Goal: Task Accomplishment & Management: Manage account settings

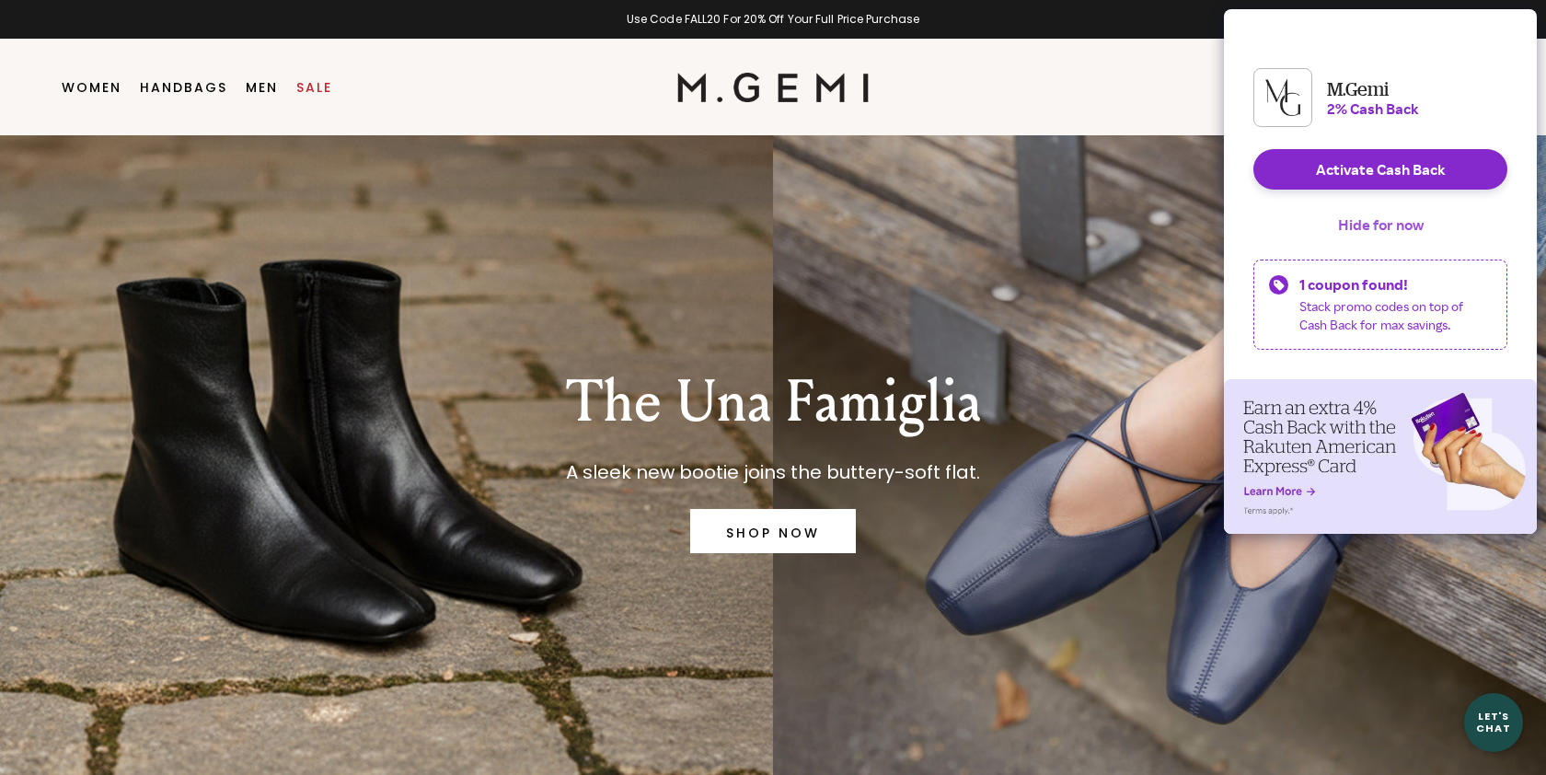
click at [1373, 242] on button "Hide for now" at bounding box center [1380, 224] width 115 height 40
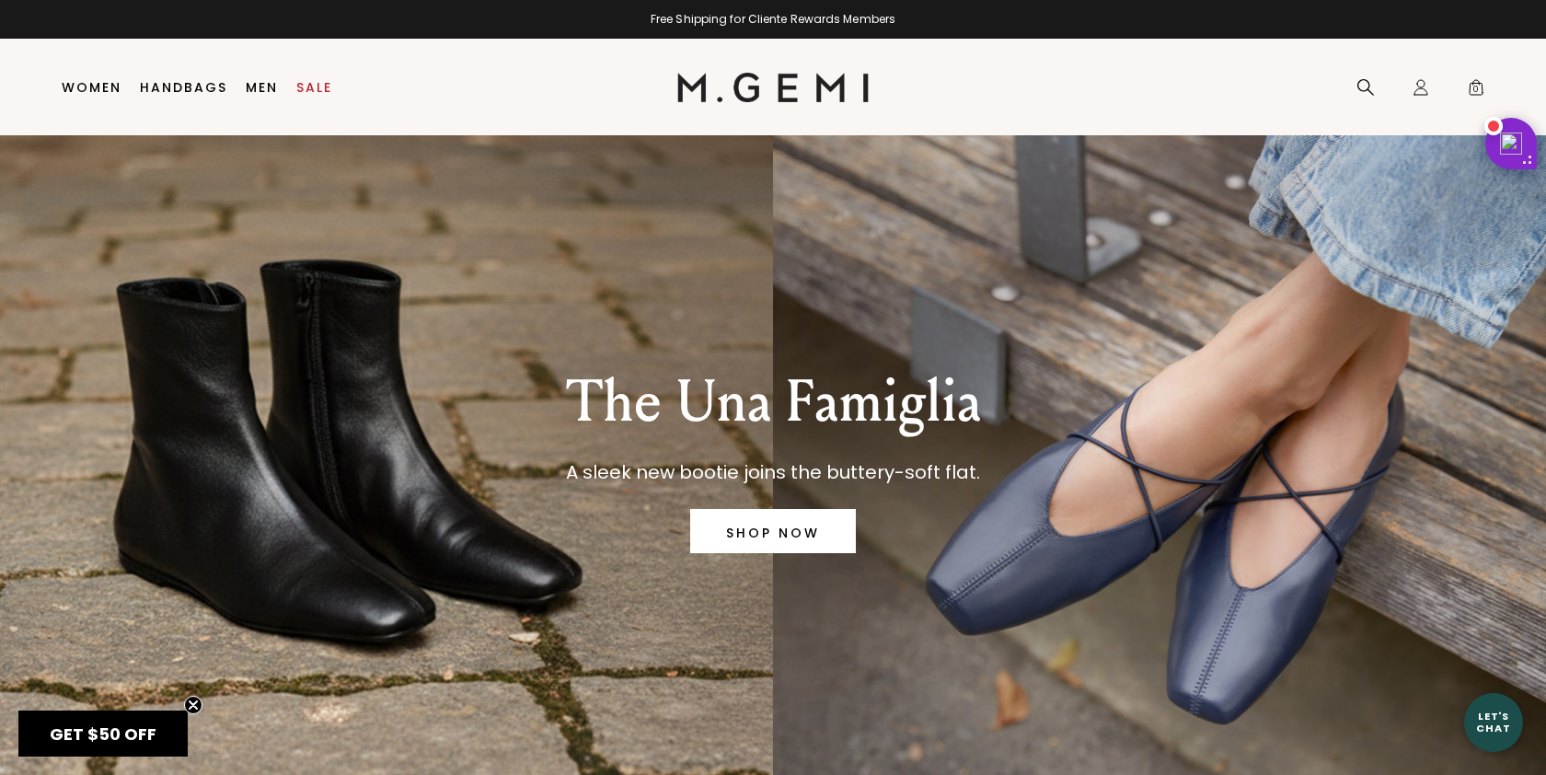
click at [1391, 774] on div at bounding box center [773, 775] width 1546 height 0
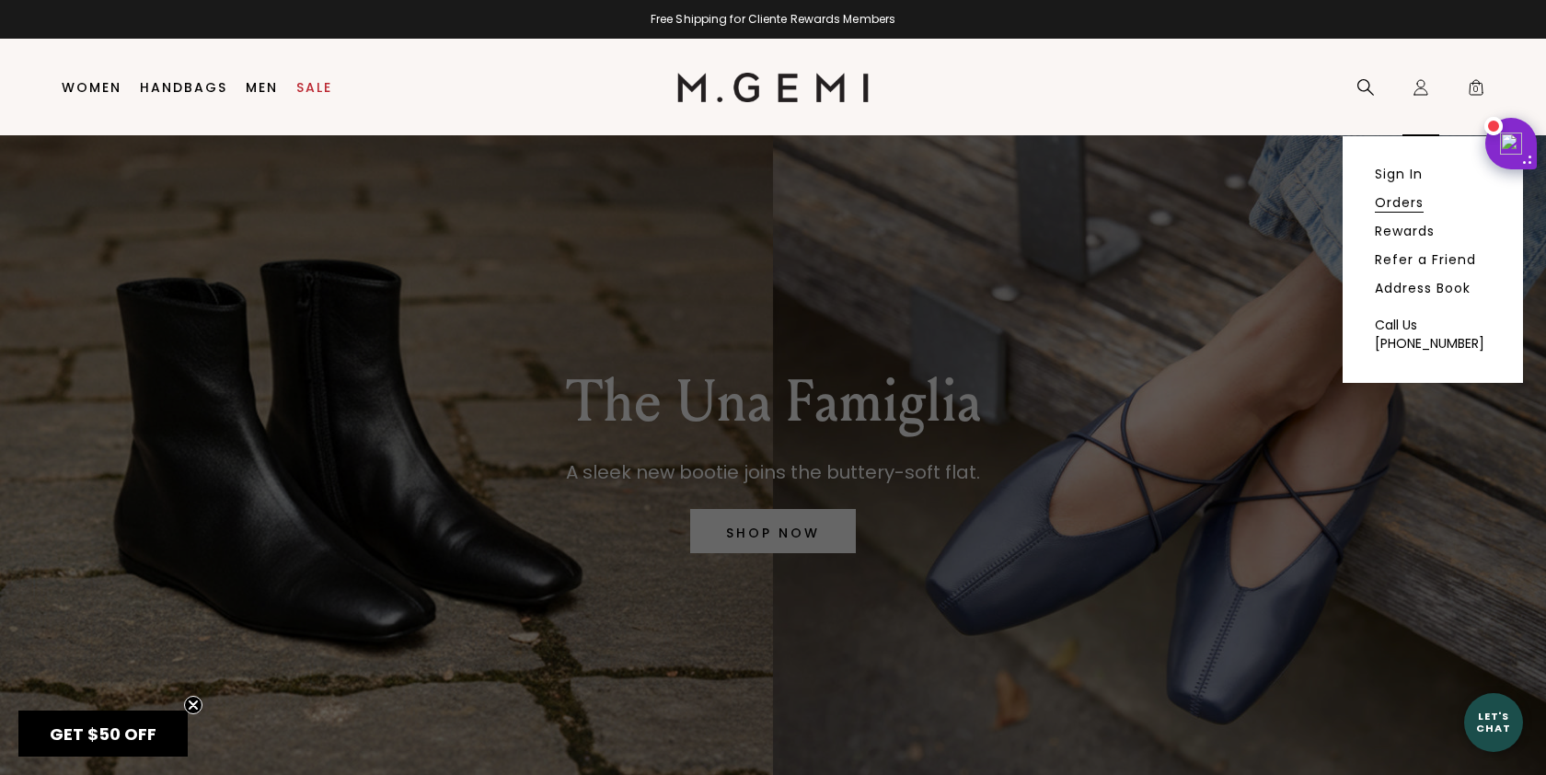
click at [1398, 200] on link "Orders" at bounding box center [1399, 202] width 49 height 17
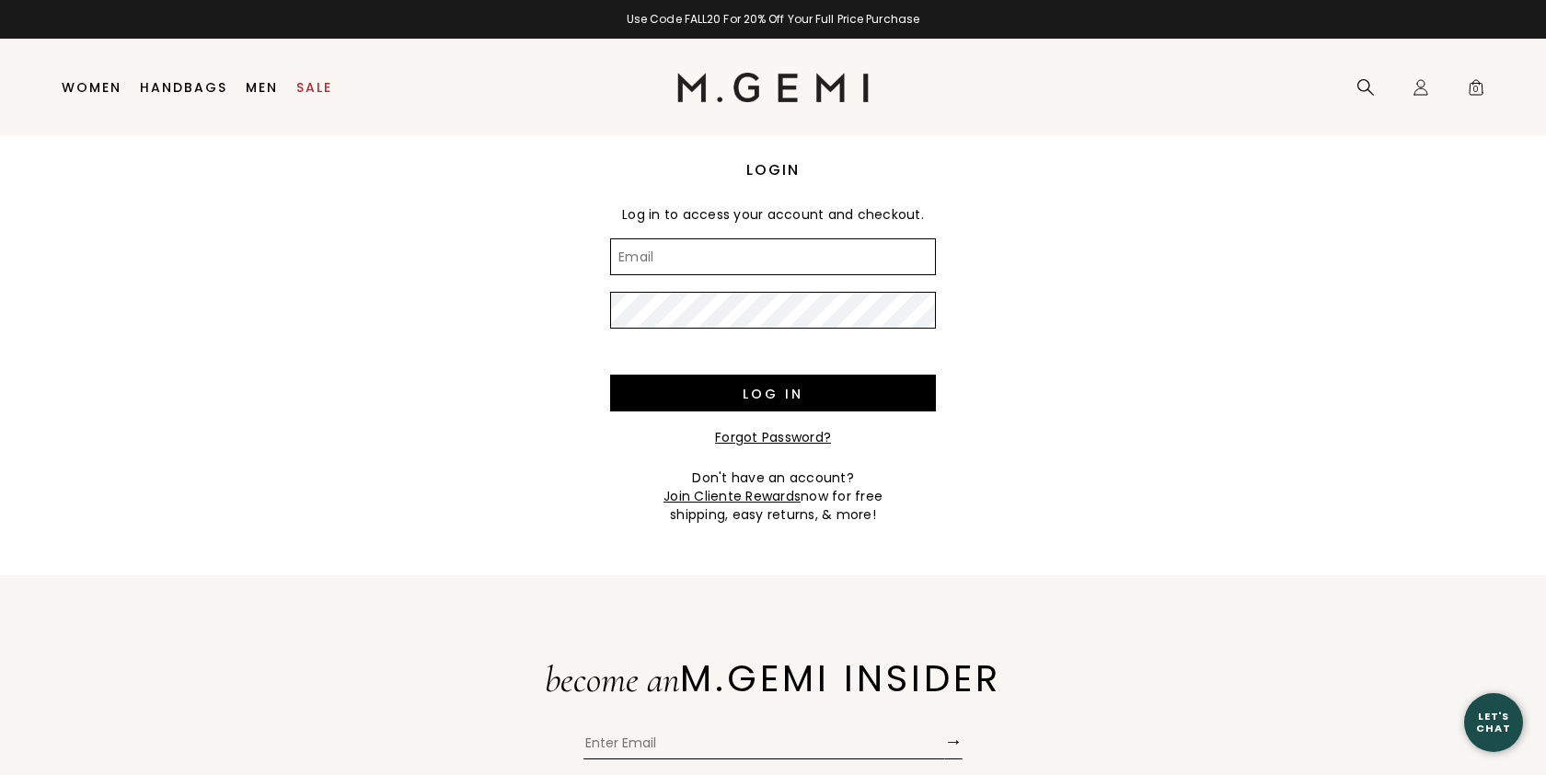
click at [794, 256] on input "Email" at bounding box center [773, 256] width 326 height 37
type input "[EMAIL_ADDRESS][DOMAIN_NAME]"
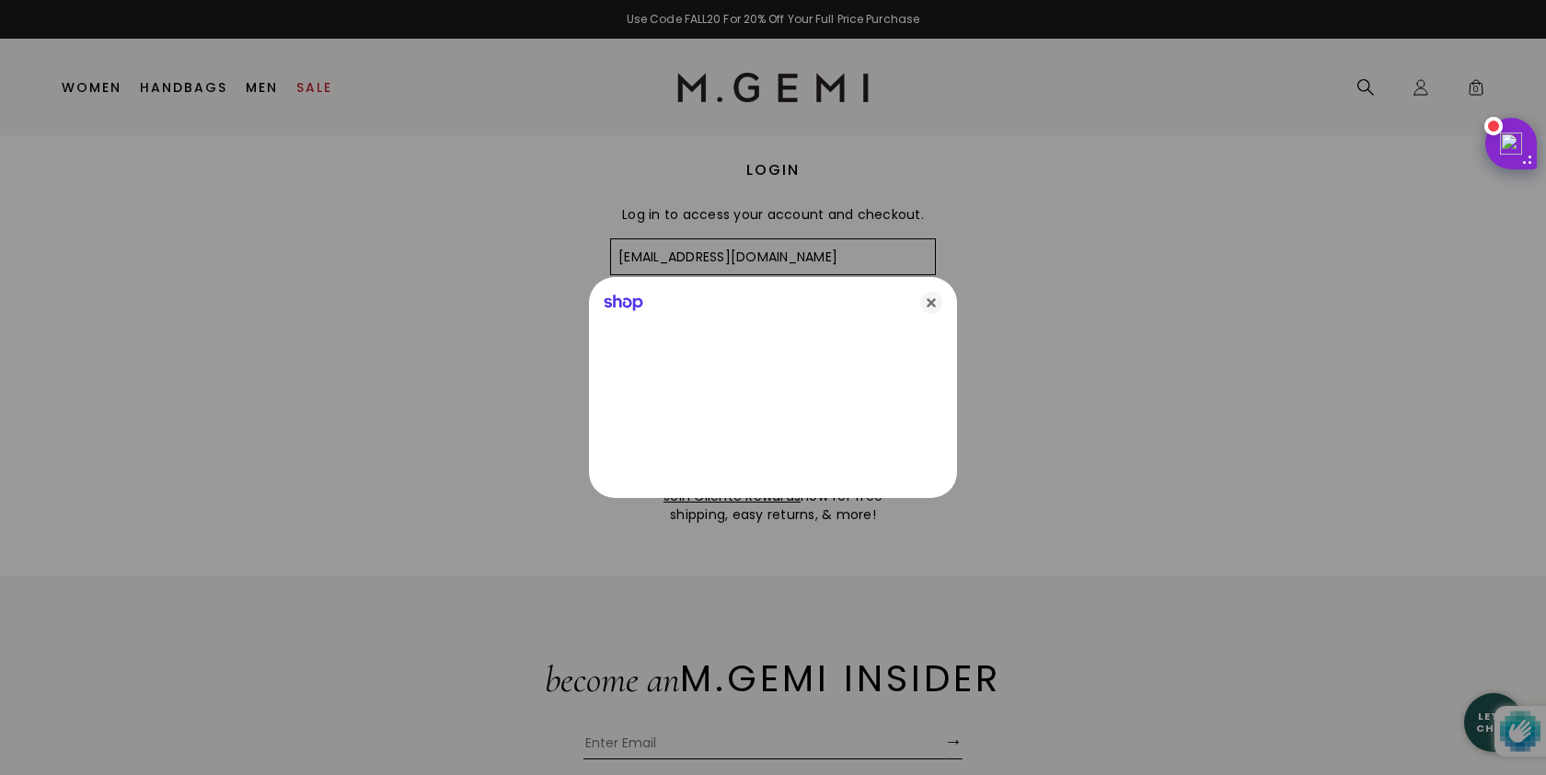
click at [826, 320] on div "Shop" at bounding box center [773, 299] width 368 height 44
click at [928, 304] on icon "Close" at bounding box center [931, 303] width 22 height 22
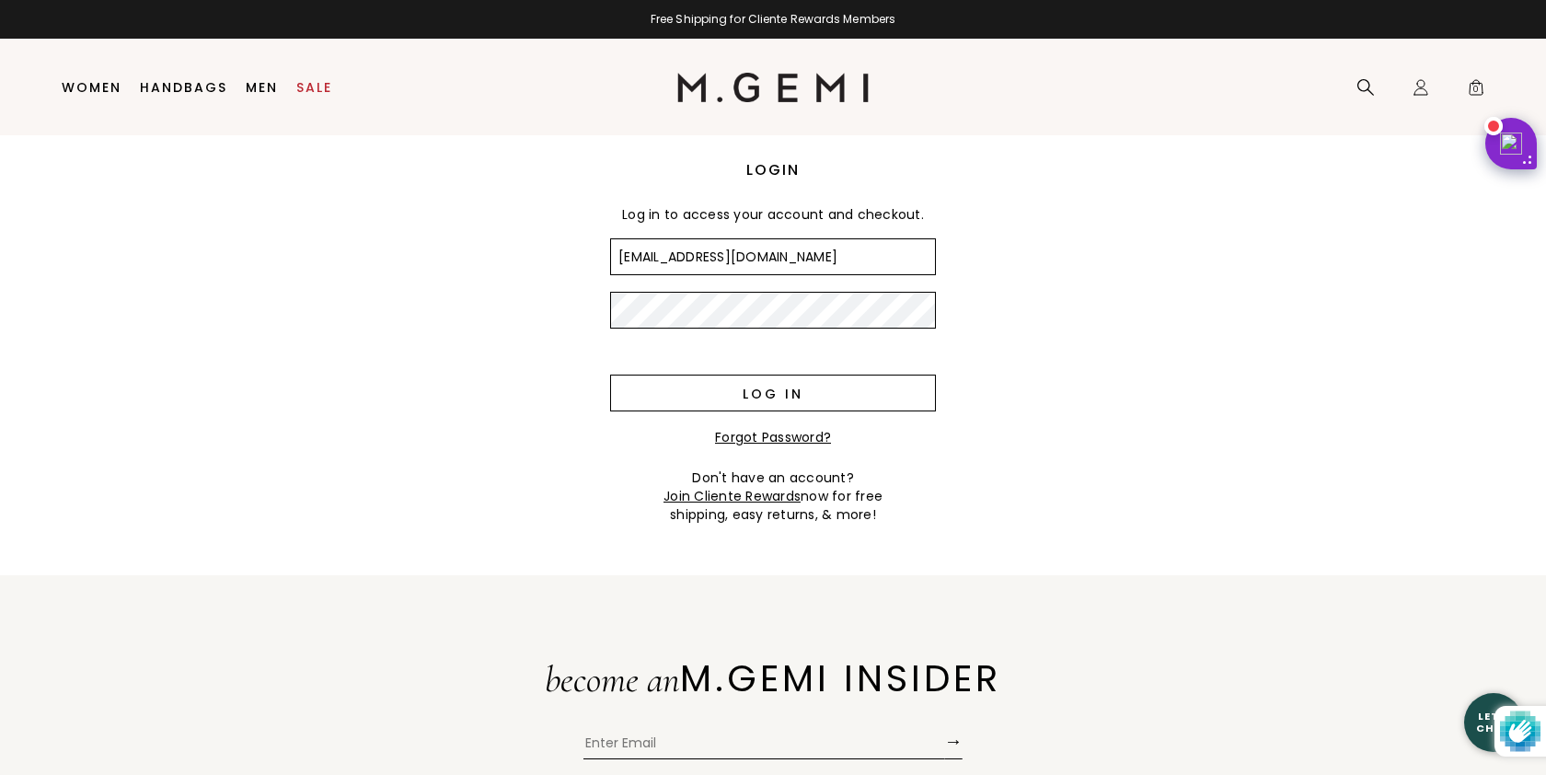
click at [825, 397] on input "Log in" at bounding box center [773, 392] width 326 height 37
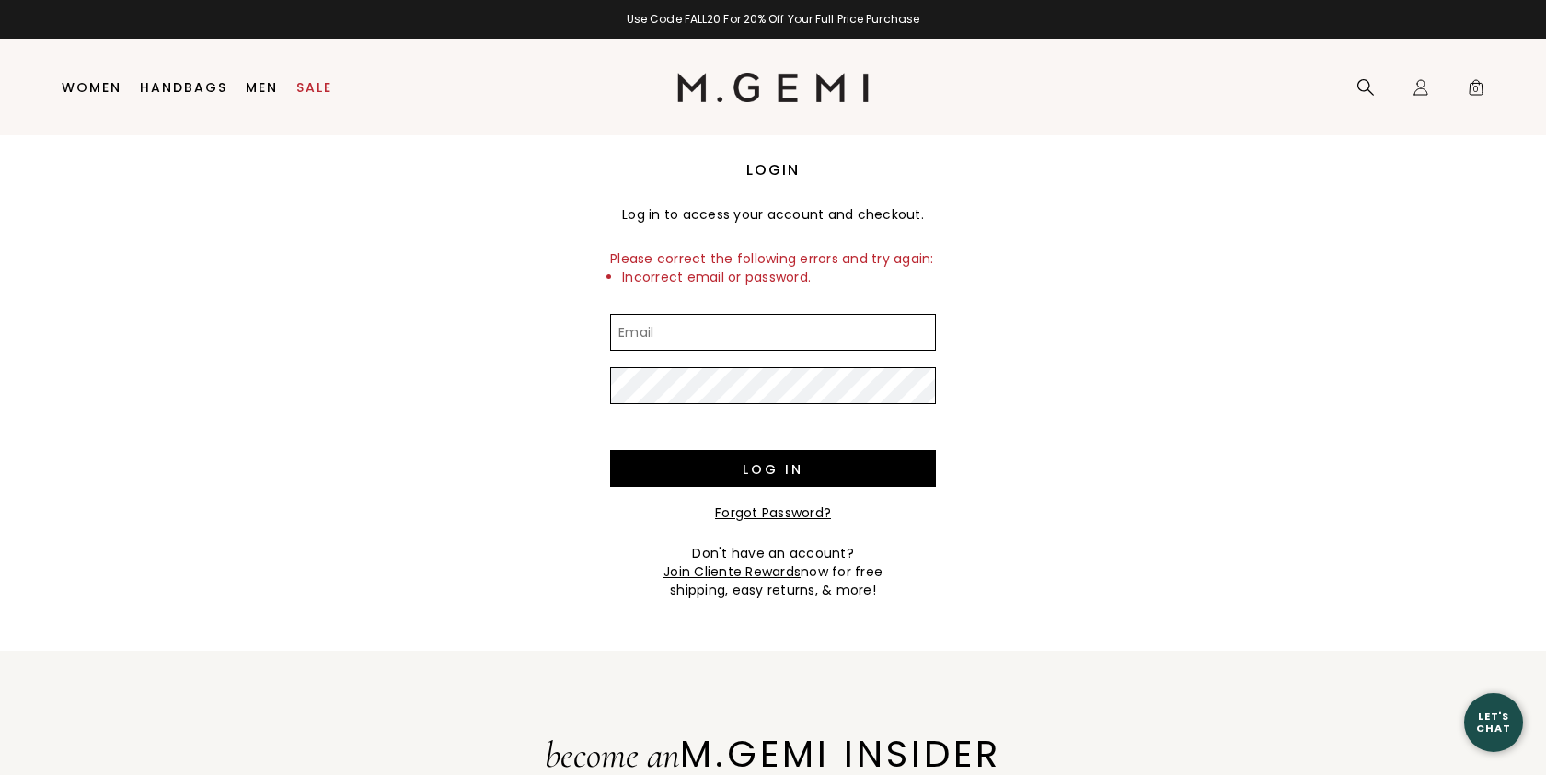
click at [824, 339] on input "Email" at bounding box center [773, 332] width 326 height 37
